Goal: Navigation & Orientation: Find specific page/section

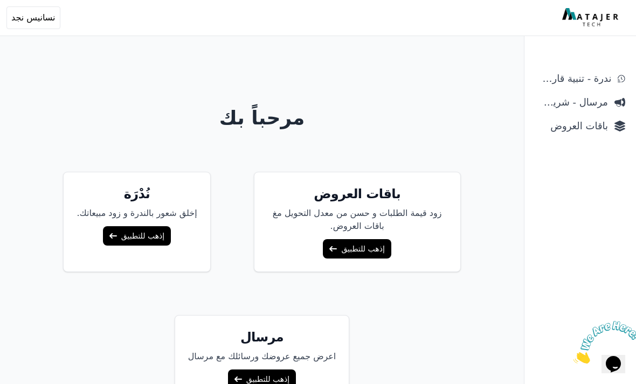
scroll to position [80, 0]
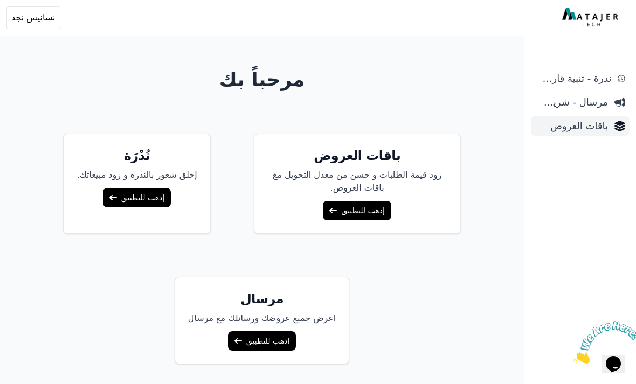
click at [595, 126] on span "باقات العروض" at bounding box center [571, 126] width 73 height 15
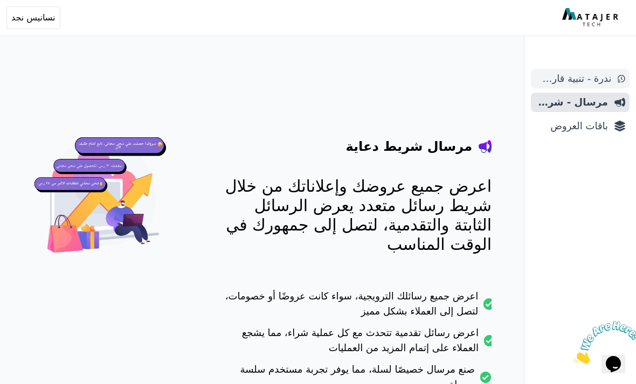
click at [586, 77] on span "ندرة - تنبية قارب علي النفاذ" at bounding box center [573, 78] width 76 height 15
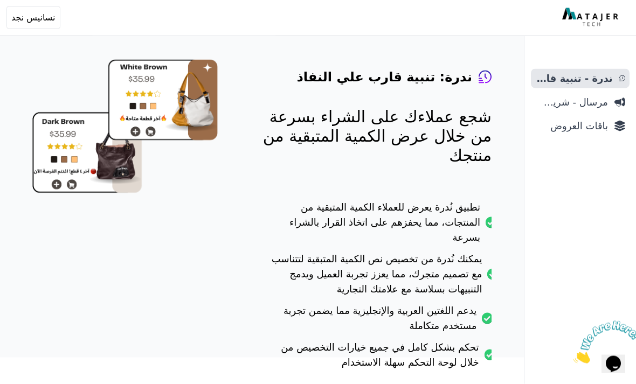
scroll to position [83, 0]
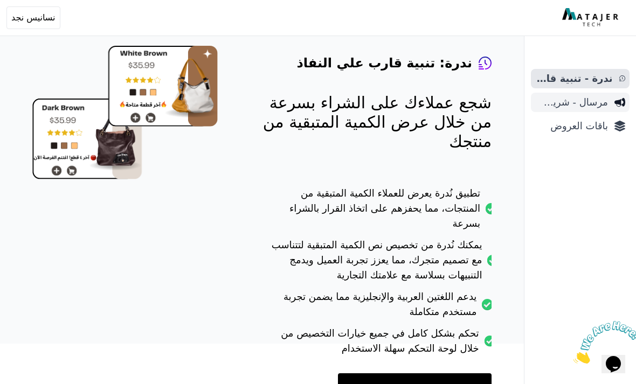
click at [597, 105] on span "مرسال - شريط دعاية" at bounding box center [571, 102] width 73 height 15
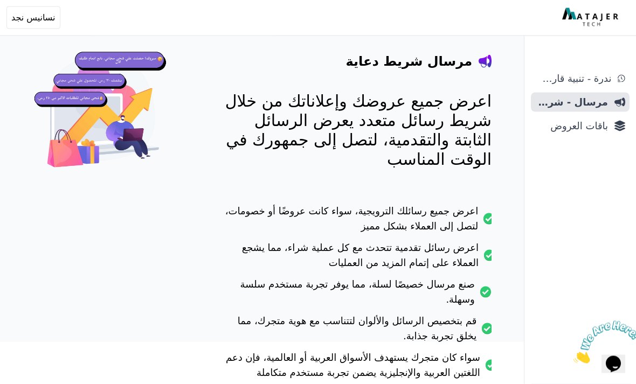
scroll to position [131, 0]
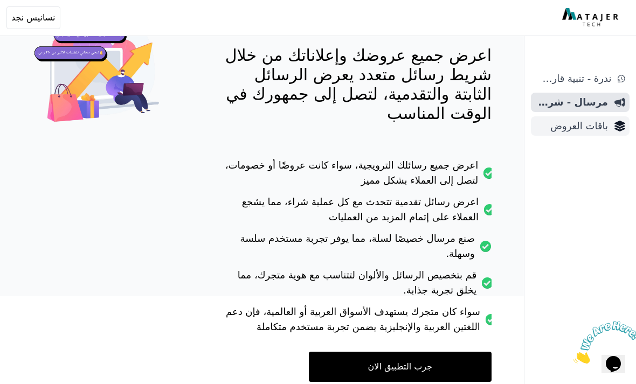
click at [599, 129] on span "باقات العروض" at bounding box center [571, 126] width 73 height 15
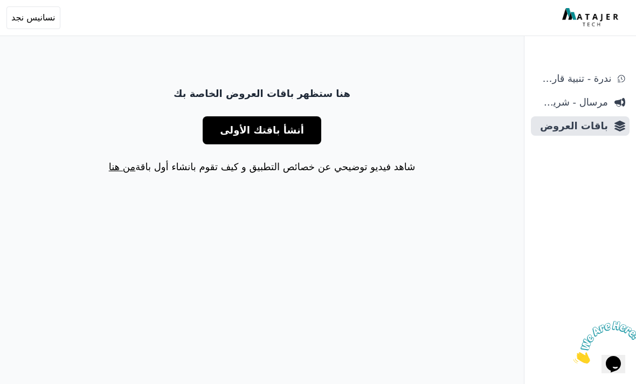
click at [127, 171] on link "من هنا" at bounding box center [122, 166] width 26 height 11
